Goal: Use online tool/utility: Utilize a website feature to perform a specific function

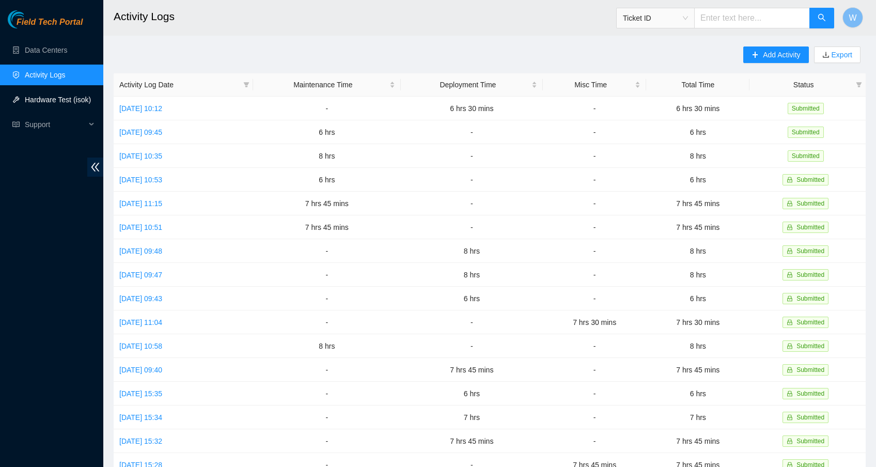
click at [60, 98] on link "Hardware Test (isok)" at bounding box center [58, 100] width 66 height 8
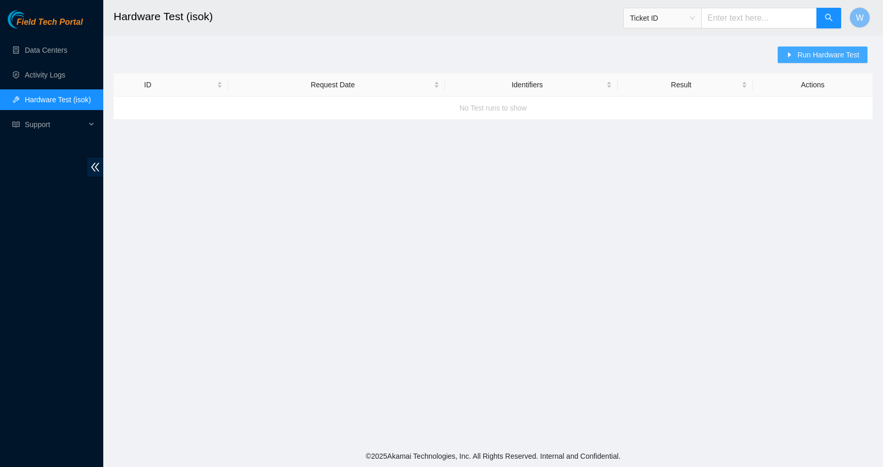
click at [809, 53] on span "Run Hardware Test" at bounding box center [828, 54] width 62 height 11
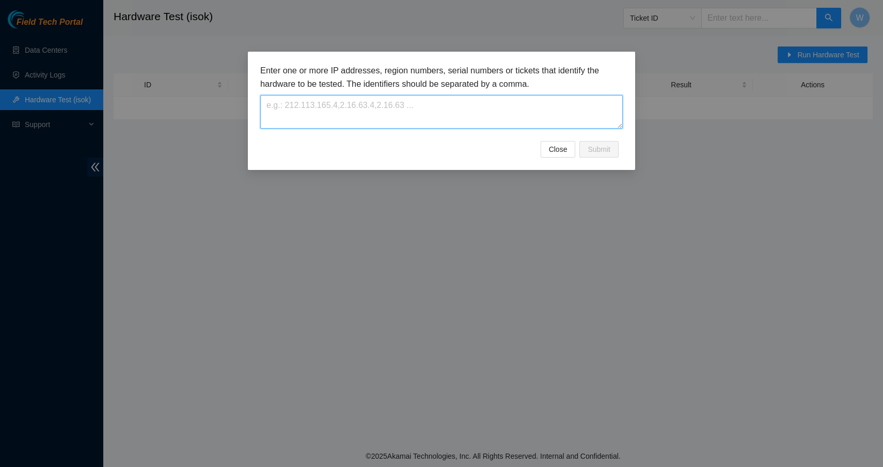
click at [524, 111] on textarea at bounding box center [441, 112] width 363 height 34
paste textarea "[TECHNICAL_ID]"
type textarea "[TECHNICAL_ID]"
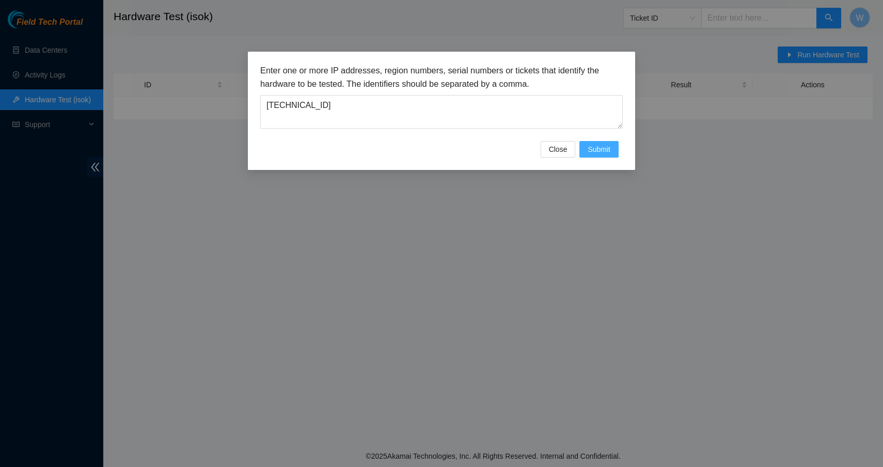
click at [596, 150] on span "Submit" at bounding box center [599, 149] width 23 height 11
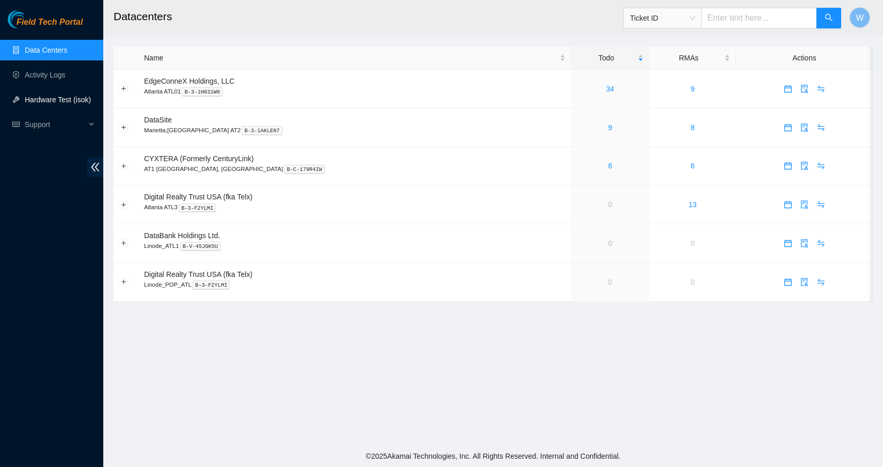
click at [61, 100] on link "Hardware Test (isok)" at bounding box center [58, 100] width 66 height 8
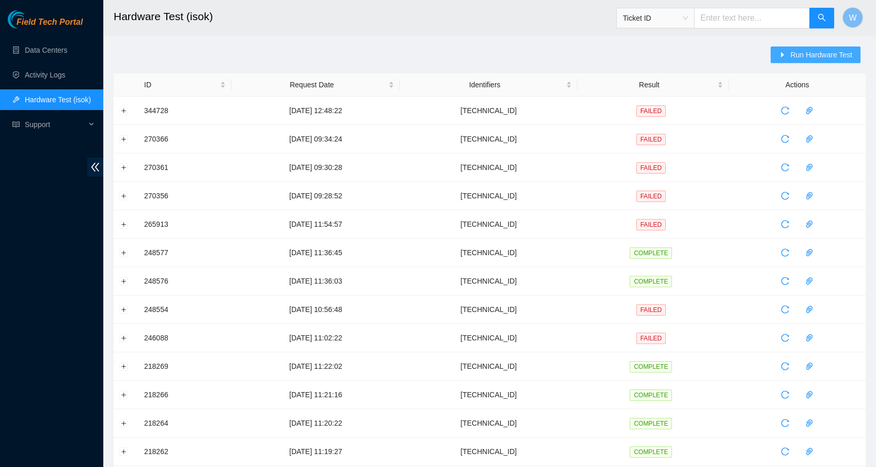
click at [786, 58] on button "Run Hardware Test" at bounding box center [816, 54] width 90 height 17
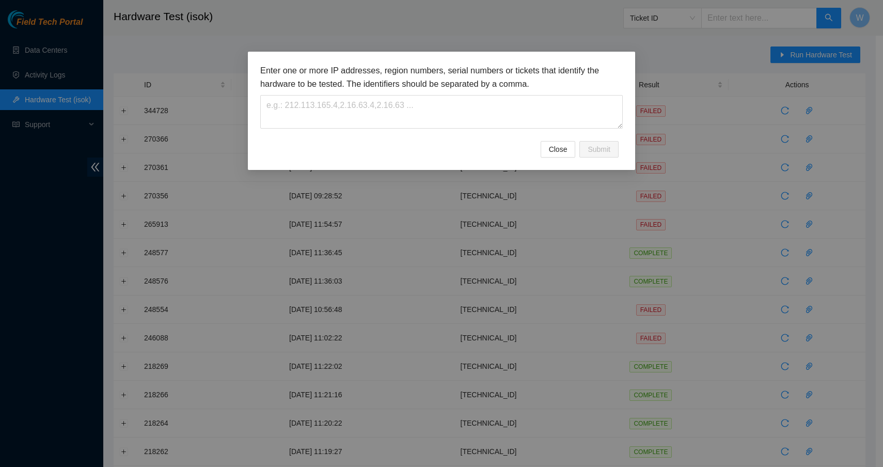
click at [425, 141] on div "Close Submit" at bounding box center [441, 149] width 363 height 17
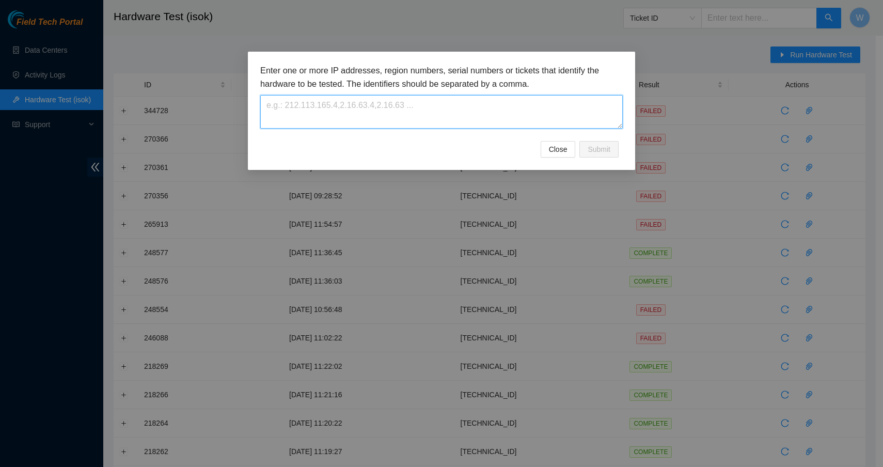
click at [438, 116] on textarea at bounding box center [441, 112] width 363 height 34
paste textarea "[TECHNICAL_ID]"
type textarea "[TECHNICAL_ID]"
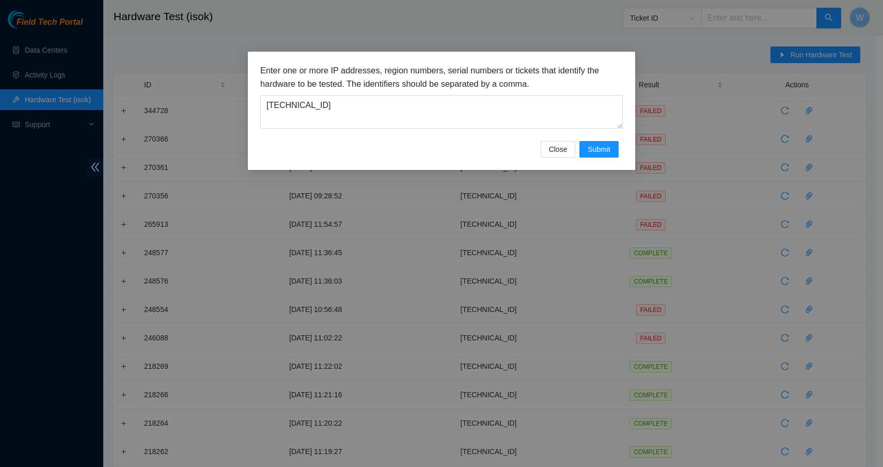
click at [610, 157] on div "Enter one or more IP addresses, region numbers, serial numbers or tickets that …" at bounding box center [441, 111] width 387 height 118
click at [610, 152] on span "Submit" at bounding box center [599, 149] width 23 height 11
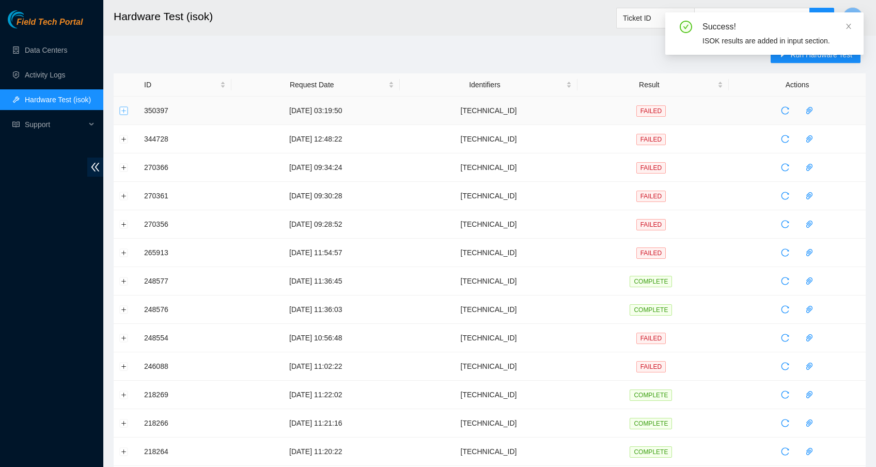
click at [125, 110] on button "Expand row" at bounding box center [124, 110] width 8 height 8
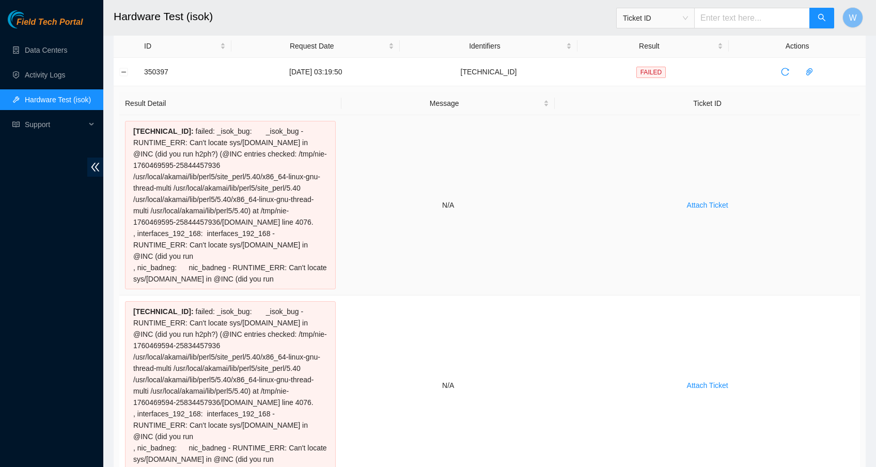
scroll to position [67, 0]
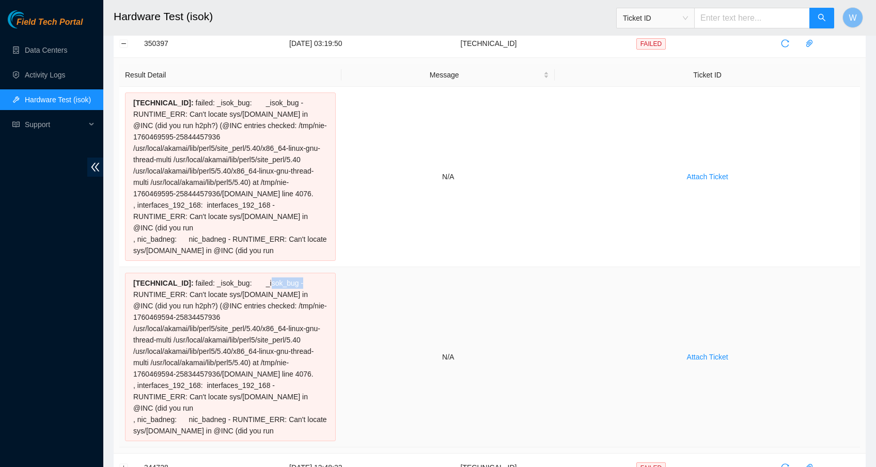
drag, startPoint x: 259, startPoint y: 283, endPoint x: 292, endPoint y: 283, distance: 32.5
click at [292, 283] on div "[TECHNICAL_ID] : failed: _isok_bug: _isok_bug - RUNTIME_ERR: Can't locate sys/[…" at bounding box center [230, 357] width 211 height 168
copy div "isok_bug"
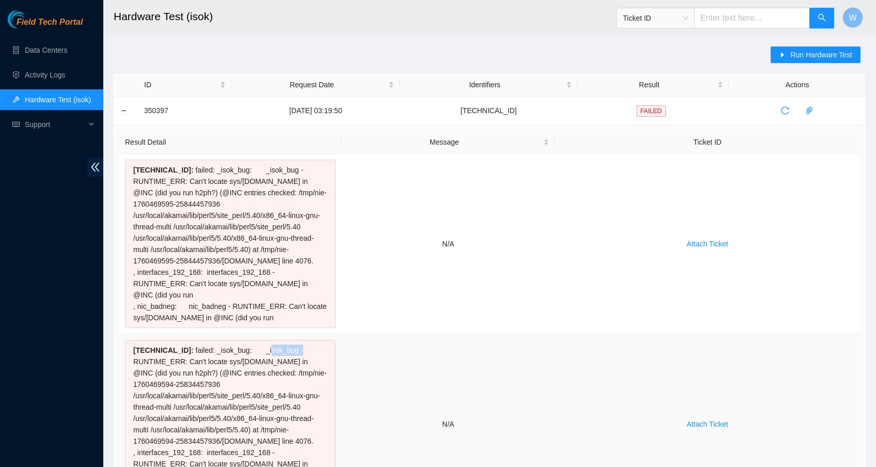
scroll to position [0, 0]
